Goal: Task Accomplishment & Management: Complete application form

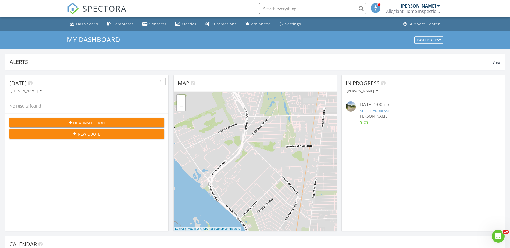
click at [79, 120] on span "New Inspection" at bounding box center [89, 123] width 32 height 6
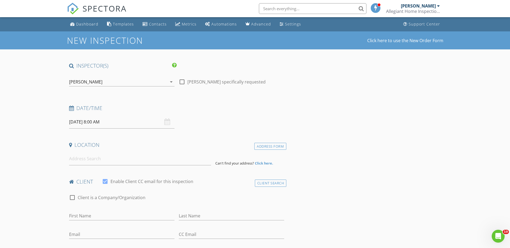
click at [165, 125] on div "[DATE] 8:00 AM" at bounding box center [121, 122] width 105 height 13
click at [112, 125] on input "[DATE] 8:00 AM" at bounding box center [121, 122] width 105 height 13
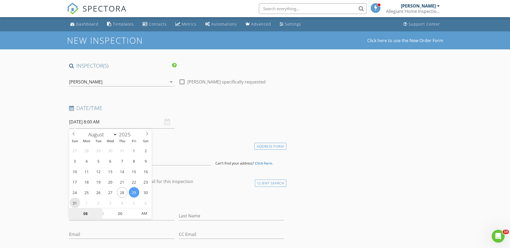
type input "[DATE] 8:00 AM"
type input "09"
type input "08/31/2025 9:00 AM"
click at [100, 211] on span at bounding box center [100, 211] width 4 height 5
type input "10"
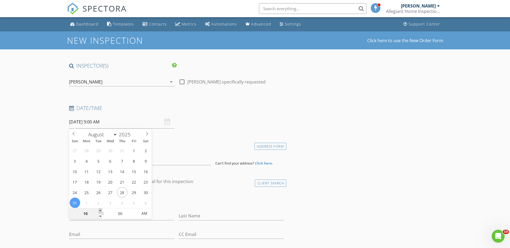
type input "08/31/2025 10:00 AM"
click at [100, 211] on span at bounding box center [100, 211] width 4 height 5
type input "11"
type input "08/31/2025 11:00 AM"
click at [100, 211] on span at bounding box center [100, 211] width 4 height 5
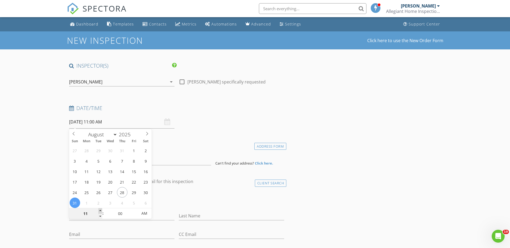
type input "12"
type input "08/31/2025 12:00 PM"
click at [100, 211] on span at bounding box center [100, 211] width 4 height 5
type input "01"
type input "[DATE] 1:00 PM"
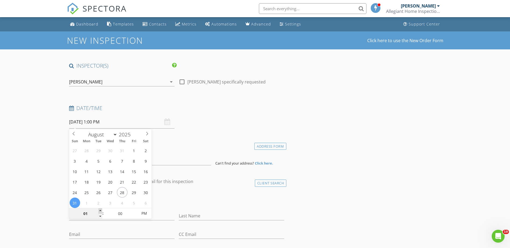
click at [100, 211] on span at bounding box center [100, 211] width 4 height 5
click at [177, 208] on div "Last Name" at bounding box center [232, 217] width 110 height 19
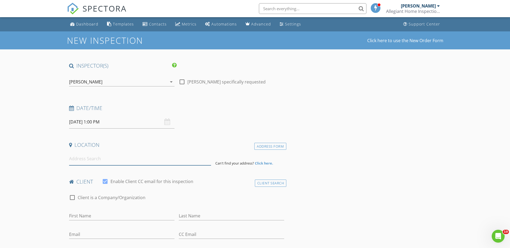
click at [129, 164] on input at bounding box center [140, 158] width 142 height 13
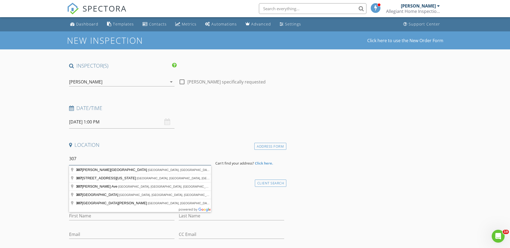
click at [84, 159] on input "307" at bounding box center [140, 158] width 142 height 13
type input "307 Bellevue Avenue, Depew, NY, USA"
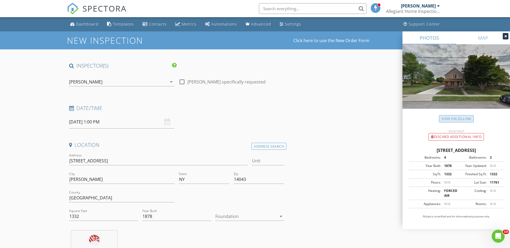
click at [456, 119] on link "View on Zillow" at bounding box center [456, 118] width 35 height 7
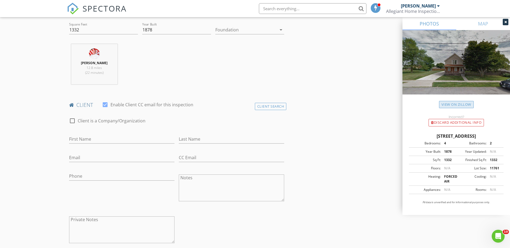
scroll to position [188, 0]
click at [104, 140] on input "First Name" at bounding box center [121, 138] width 105 height 9
type input "[PERSON_NAME]"
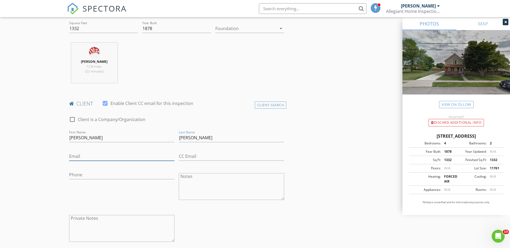
click at [78, 155] on input "Email" at bounding box center [121, 156] width 105 height 9
type input "[EMAIL_ADDRESS][DOMAIN_NAME]"
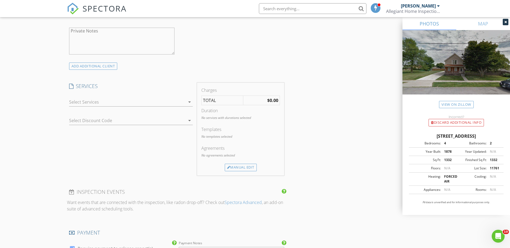
scroll to position [377, 0]
type input "[PHONE_NUMBER]"
click at [189, 102] on icon "arrow_drop_down" at bounding box center [189, 101] width 6 height 6
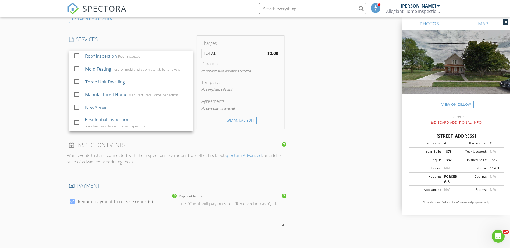
scroll to position [430, 0]
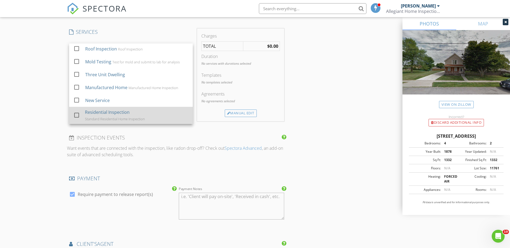
click at [76, 115] on div at bounding box center [76, 115] width 9 height 9
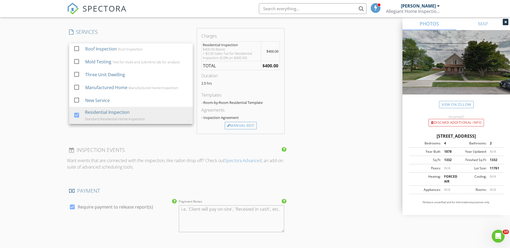
click at [170, 145] on div "INSPECTOR(S) check_box Thomas Lavean PRIMARY Thomas Lavean arrow_drop_down chec…" at bounding box center [177, 63] width 220 height 863
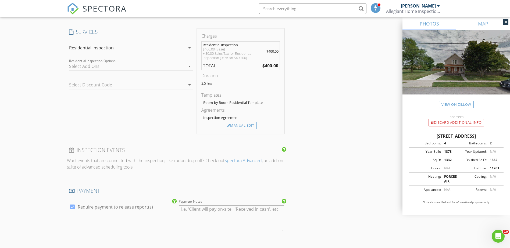
click at [189, 85] on icon "arrow_drop_down" at bounding box center [189, 85] width 6 height 6
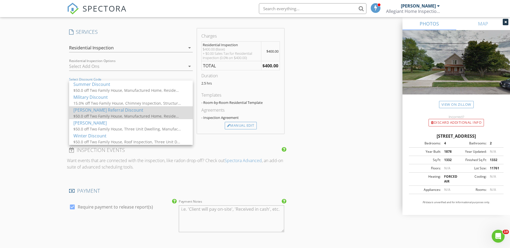
click at [100, 110] on div "Angi Referral Discount" at bounding box center [130, 110] width 115 height 6
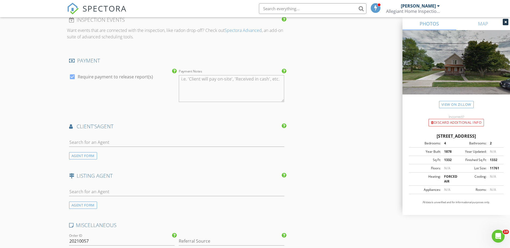
scroll to position [619, 0]
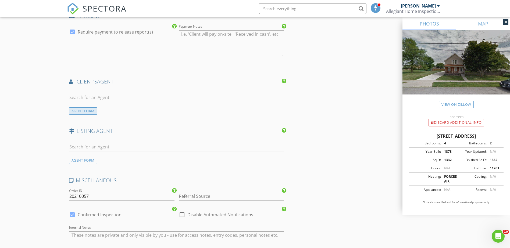
click at [82, 108] on div "AGENT FORM" at bounding box center [83, 111] width 28 height 7
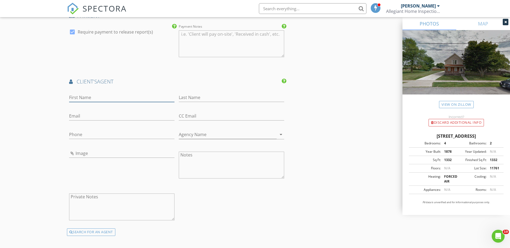
click at [90, 93] on input "First Name" at bounding box center [121, 97] width 105 height 9
type input "[PERSON_NAME]"
click at [99, 112] on input "Email" at bounding box center [121, 116] width 105 height 9
type input "d"
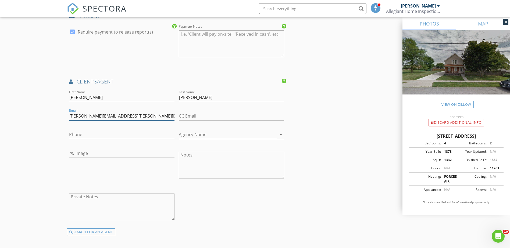
type input "julie.daniel-ciferne@huntrealestate.com"
click at [113, 130] on input "Phone" at bounding box center [121, 134] width 105 height 9
type input "[PHONE_NUMBER]"
click at [281, 132] on icon "arrow_drop_down" at bounding box center [281, 135] width 6 height 6
click at [282, 132] on icon "arrow_drop_down" at bounding box center [281, 135] width 6 height 6
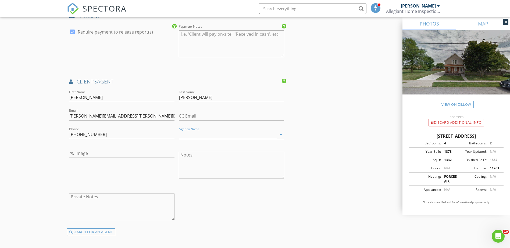
click at [253, 132] on input "Agency Name" at bounding box center [228, 134] width 98 height 9
click at [212, 139] on div "Hun t Real Estate ERA" at bounding box center [231, 142] width 97 height 6
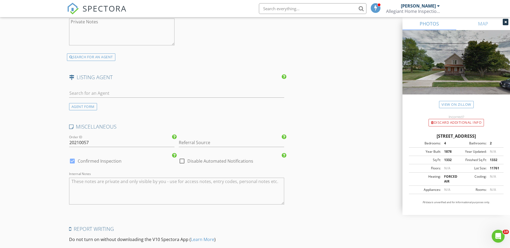
scroll to position [807, 0]
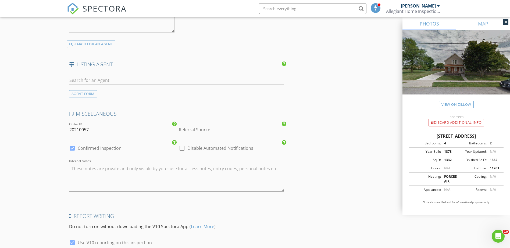
type input "[PERSON_NAME] Real Estate ERA"
click at [223, 126] on input "Referral Source" at bounding box center [231, 130] width 105 height 9
click at [207, 138] on div "[PERSON_NAME] Leads" at bounding box center [231, 140] width 105 height 11
type input "[PERSON_NAME] Leads"
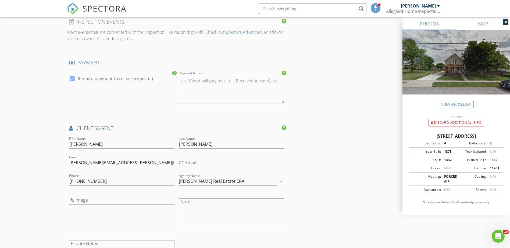
scroll to position [582, 0]
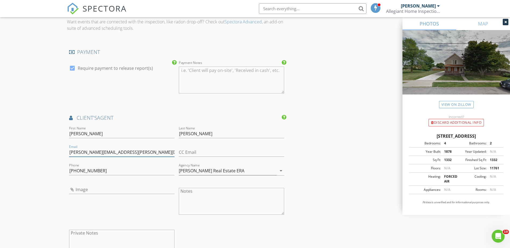
click at [106, 149] on input "julie.daniel-ciferne@huntrealestate.com" at bounding box center [121, 152] width 105 height 9
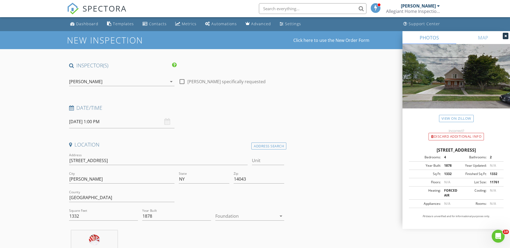
scroll to position [0, 0]
type input "[PERSON_NAME][EMAIL_ADDRESS][PERSON_NAME][DOMAIN_NAME]"
click at [281, 217] on icon "arrow_drop_down" at bounding box center [281, 217] width 6 height 6
click at [260, 227] on div "Slab" at bounding box center [250, 226] width 60 height 6
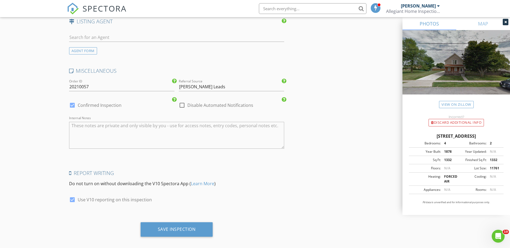
scroll to position [851, 0]
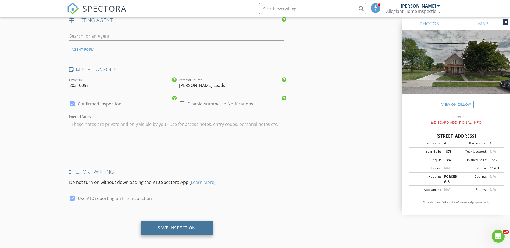
click at [177, 226] on div "Save Inspection" at bounding box center [177, 228] width 38 height 5
